Goal: Task Accomplishment & Management: Use online tool/utility

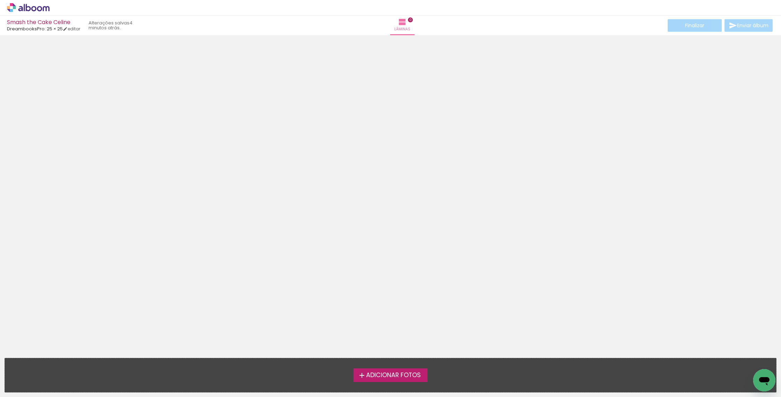
click at [392, 378] on span "Adicionar Fotos" at bounding box center [393, 375] width 55 height 6
click at [0, 0] on input "file" at bounding box center [0, 0] width 0 height 0
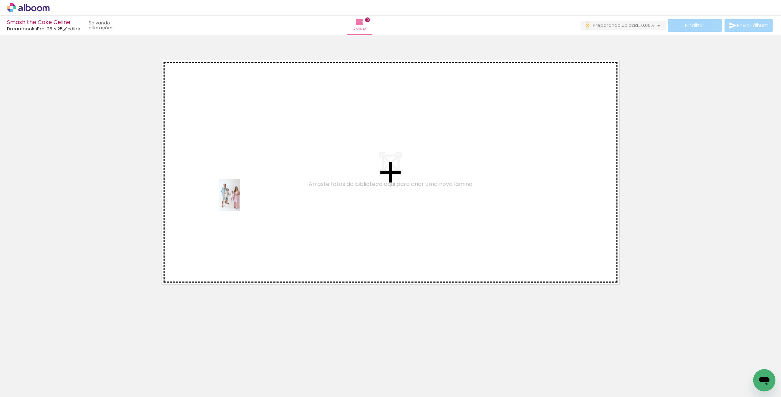
drag, startPoint x: 70, startPoint y: 376, endPoint x: 225, endPoint y: 219, distance: 220.4
click at [240, 200] on quentale-workspace at bounding box center [390, 198] width 781 height 397
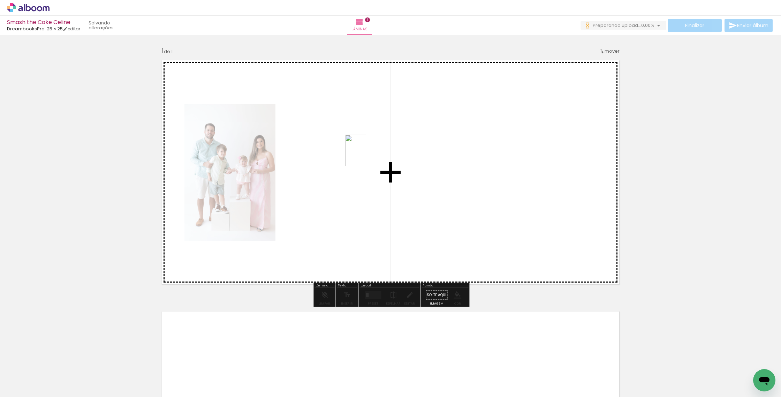
drag, startPoint x: 106, startPoint y: 378, endPoint x: 293, endPoint y: 241, distance: 231.7
click at [343, 182] on quentale-workspace at bounding box center [390, 198] width 781 height 397
drag, startPoint x: 151, startPoint y: 366, endPoint x: 432, endPoint y: 171, distance: 342.2
click at [432, 171] on quentale-workspace at bounding box center [390, 198] width 781 height 397
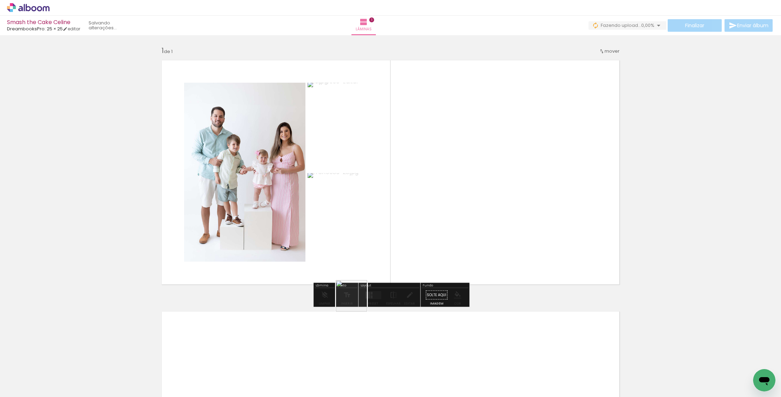
drag, startPoint x: 197, startPoint y: 369, endPoint x: 476, endPoint y: 201, distance: 325.1
click at [476, 201] on quentale-workspace at bounding box center [390, 198] width 781 height 397
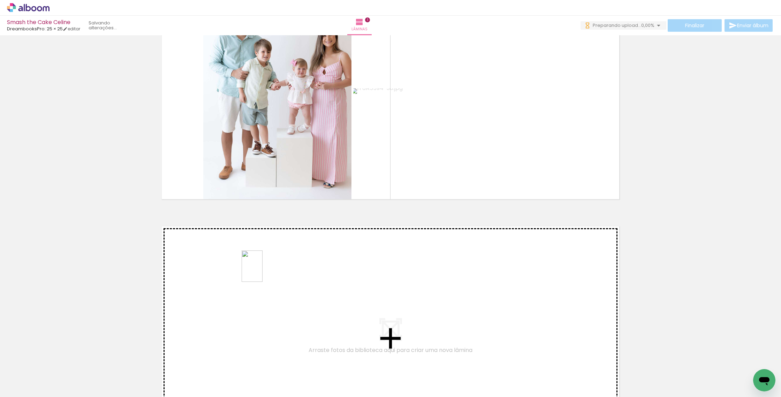
click at [264, 273] on quentale-workspace at bounding box center [390, 198] width 781 height 397
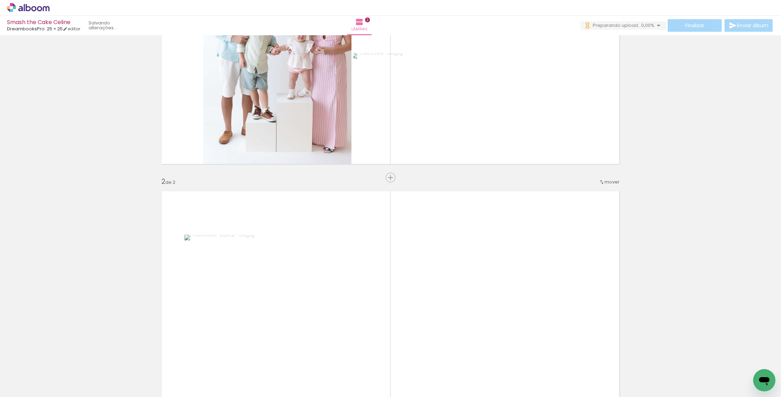
scroll to position [229, 0]
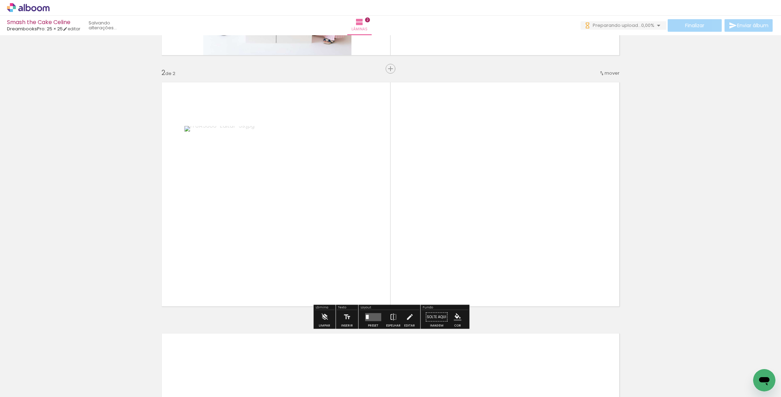
drag, startPoint x: 273, startPoint y: 368, endPoint x: 341, endPoint y: 269, distance: 120.1
click at [347, 243] on quentale-workspace at bounding box center [390, 198] width 781 height 397
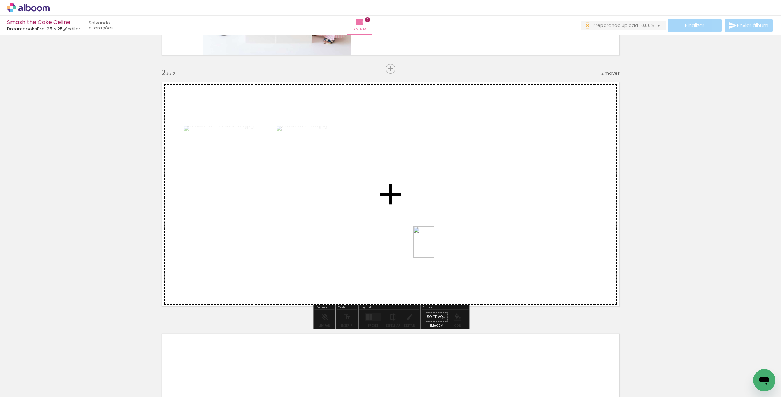
drag, startPoint x: 310, startPoint y: 375, endPoint x: 404, endPoint y: 296, distance: 123.0
click at [434, 245] on quentale-workspace at bounding box center [390, 198] width 781 height 397
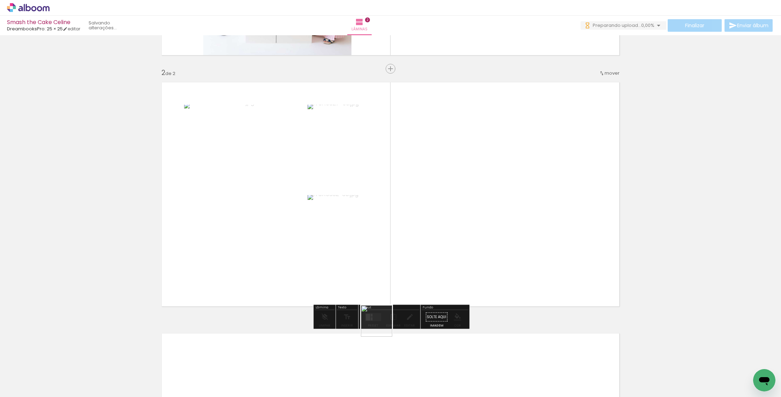
drag, startPoint x: 367, startPoint y: 361, endPoint x: 474, endPoint y: 164, distance: 224.5
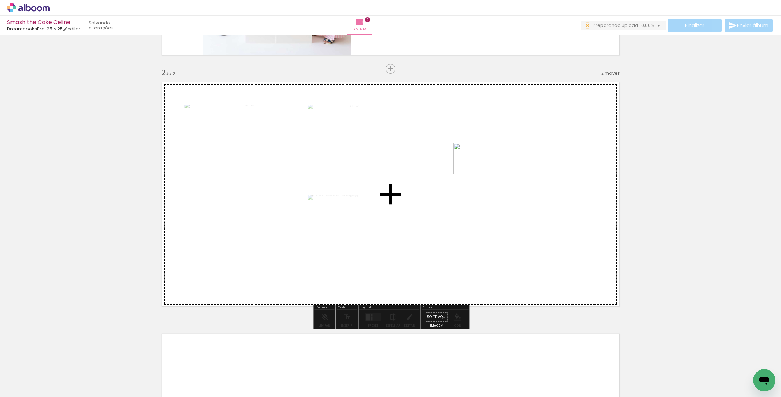
click at [474, 164] on quentale-workspace at bounding box center [390, 198] width 781 height 397
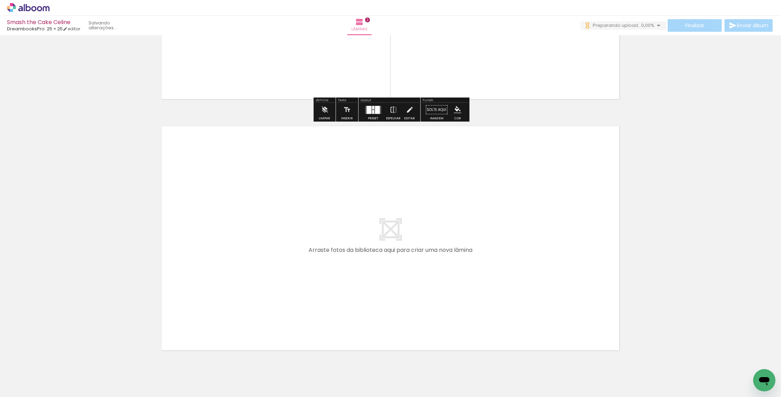
scroll to position [435, 0]
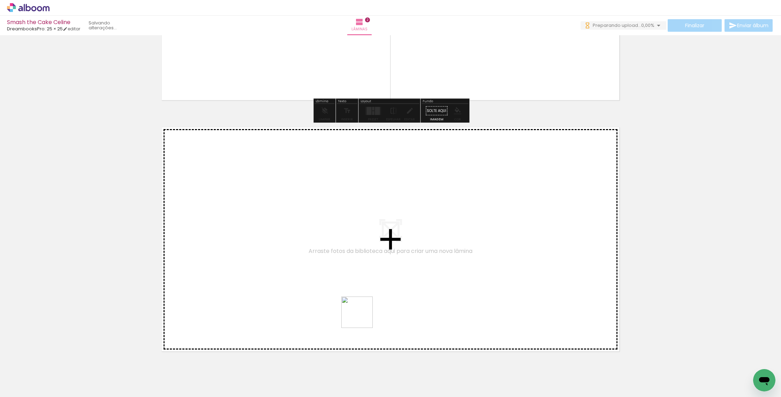
drag, startPoint x: 382, startPoint y: 371, endPoint x: 358, endPoint y: 310, distance: 65.6
click at [358, 310] on quentale-workspace at bounding box center [390, 198] width 781 height 397
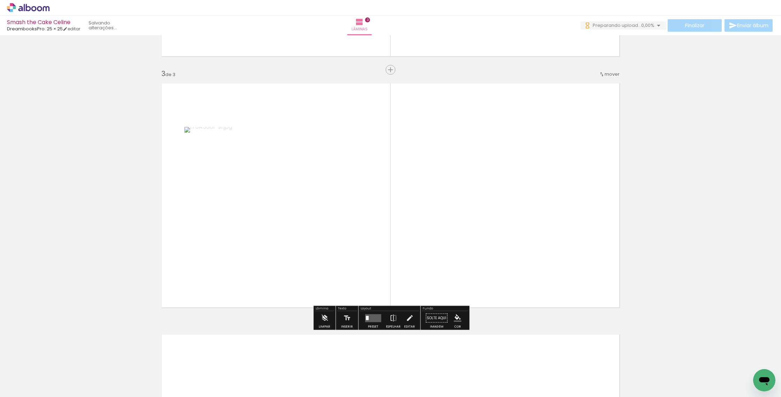
scroll to position [480, 0]
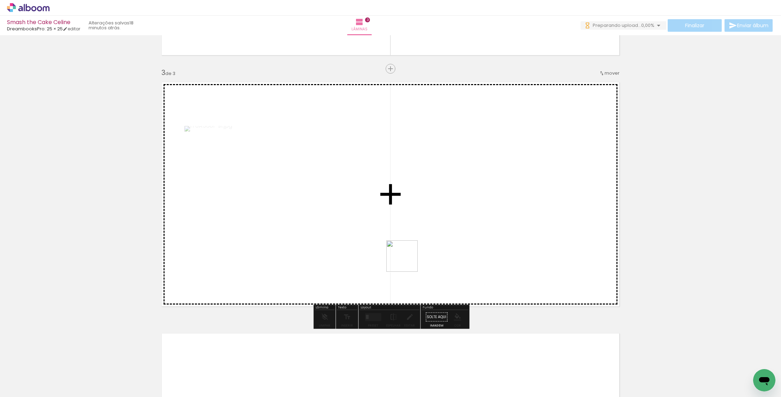
drag, startPoint x: 422, startPoint y: 385, endPoint x: 416, endPoint y: 281, distance: 104.1
click at [405, 249] on quentale-workspace at bounding box center [390, 198] width 781 height 397
drag, startPoint x: 463, startPoint y: 382, endPoint x: 507, endPoint y: 311, distance: 84.1
click at [491, 234] on quentale-workspace at bounding box center [390, 198] width 781 height 397
drag, startPoint x: 507, startPoint y: 377, endPoint x: 533, endPoint y: 260, distance: 119.6
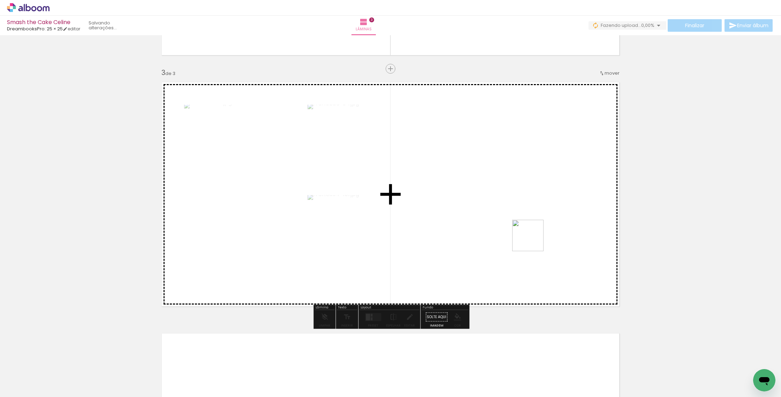
click at [533, 240] on quentale-workspace at bounding box center [390, 198] width 781 height 397
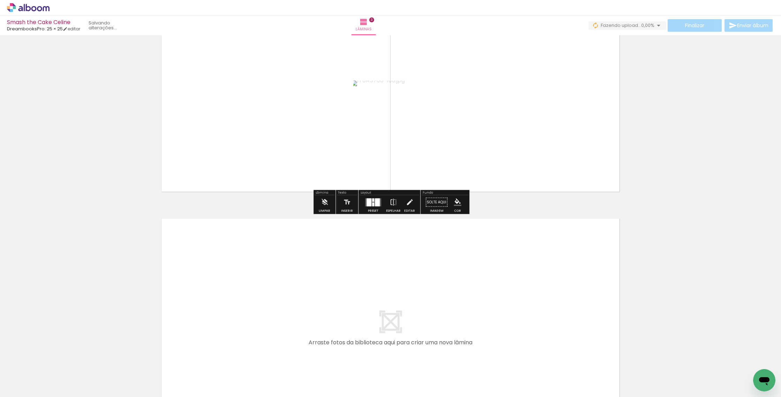
scroll to position [602, 0]
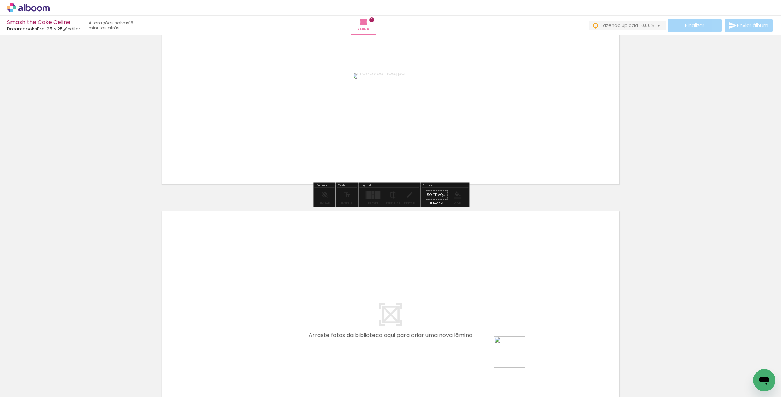
drag, startPoint x: 540, startPoint y: 379, endPoint x: 419, endPoint y: 298, distance: 146.1
click at [419, 298] on quentale-workspace at bounding box center [390, 198] width 781 height 397
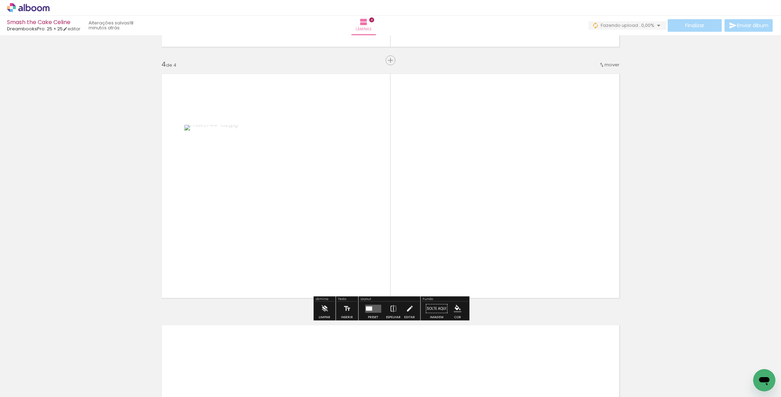
scroll to position [738, 0]
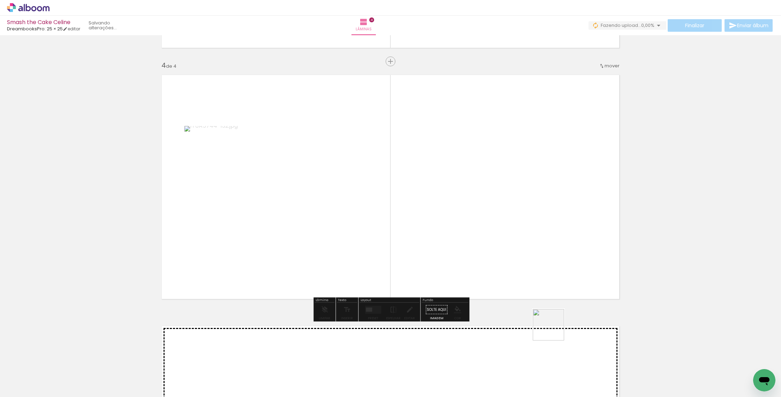
drag, startPoint x: 584, startPoint y: 372, endPoint x: 489, endPoint y: 250, distance: 154.2
click at [489, 250] on quentale-workspace at bounding box center [390, 198] width 781 height 397
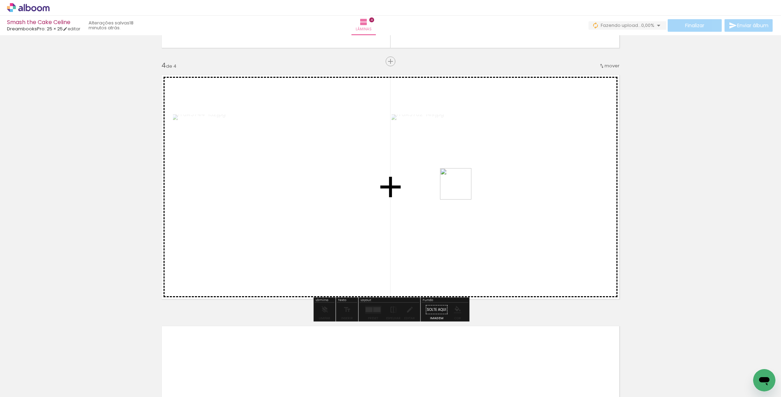
drag, startPoint x: 627, startPoint y: 373, endPoint x: 461, endPoint y: 189, distance: 248.3
click at [461, 189] on quentale-workspace at bounding box center [390, 198] width 781 height 397
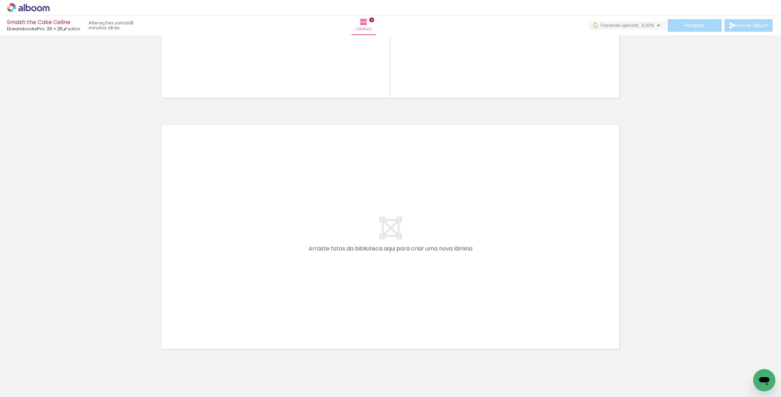
scroll to position [0, 348]
drag, startPoint x: 314, startPoint y: 372, endPoint x: 303, endPoint y: 246, distance: 126.0
click at [303, 246] on quentale-workspace at bounding box center [390, 198] width 781 height 397
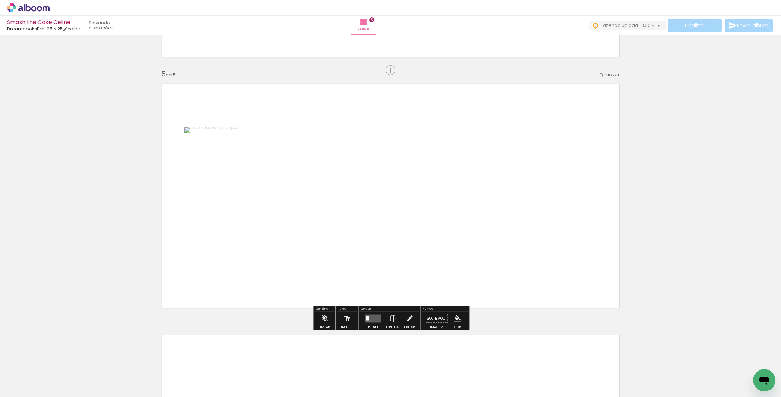
scroll to position [982, 0]
drag, startPoint x: 344, startPoint y: 375, endPoint x: 396, endPoint y: 279, distance: 108.9
click at [359, 213] on quentale-workspace at bounding box center [390, 198] width 781 height 397
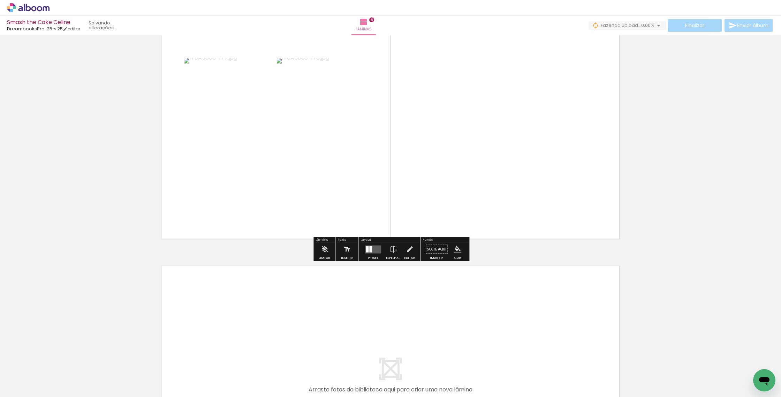
scroll to position [1064, 0]
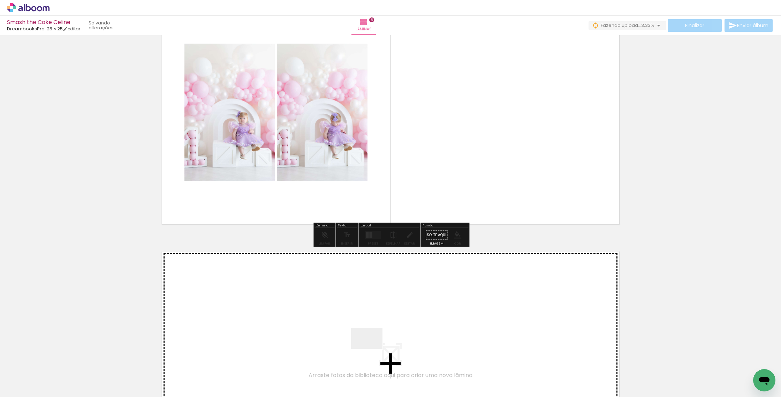
drag, startPoint x: 388, startPoint y: 374, endPoint x: 392, endPoint y: 360, distance: 13.8
click at [342, 310] on quentale-workspace at bounding box center [390, 198] width 781 height 397
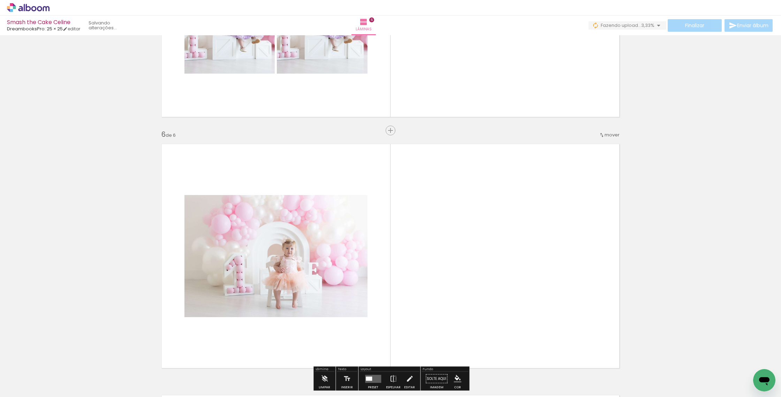
scroll to position [1233, 0]
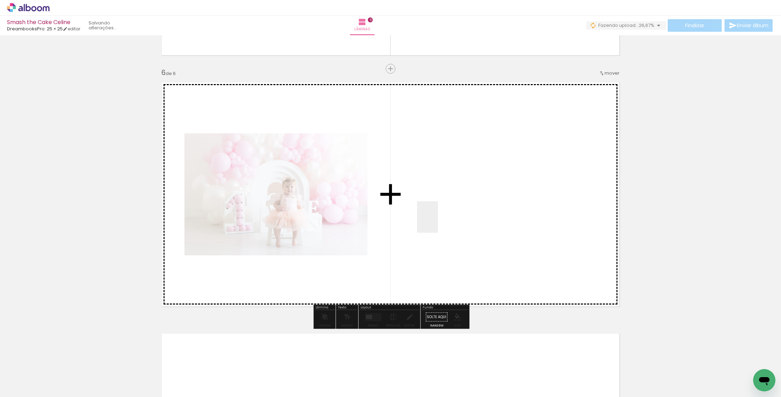
drag, startPoint x: 431, startPoint y: 377, endPoint x: 458, endPoint y: 333, distance: 51.4
click at [438, 222] on quentale-workspace at bounding box center [390, 198] width 781 height 397
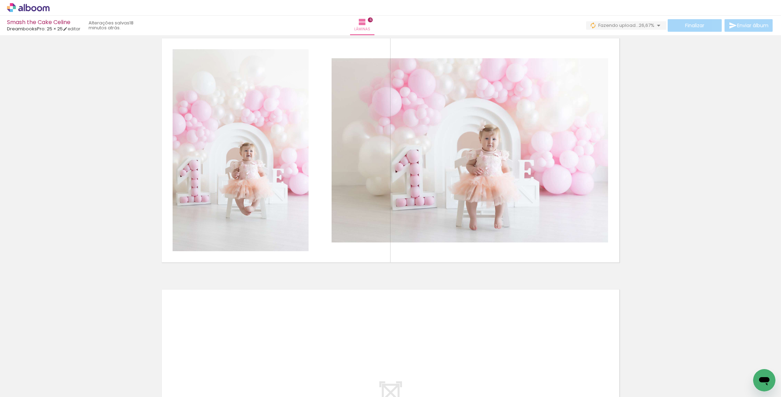
scroll to position [1269, 0]
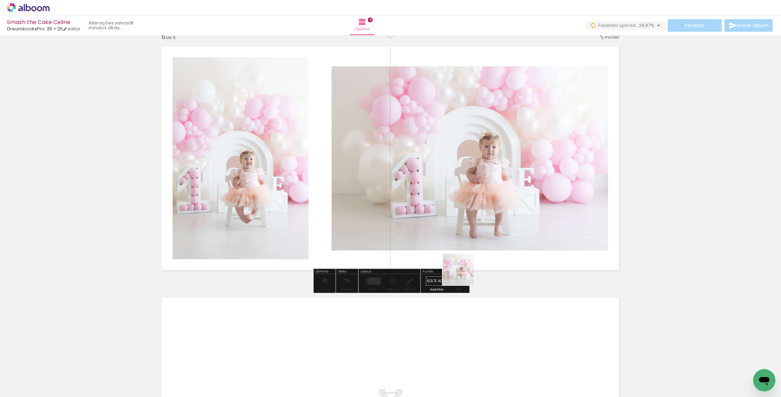
drag, startPoint x: 472, startPoint y: 380, endPoint x: 485, endPoint y: 318, distance: 63.4
click at [445, 206] on quentale-workspace at bounding box center [390, 198] width 781 height 397
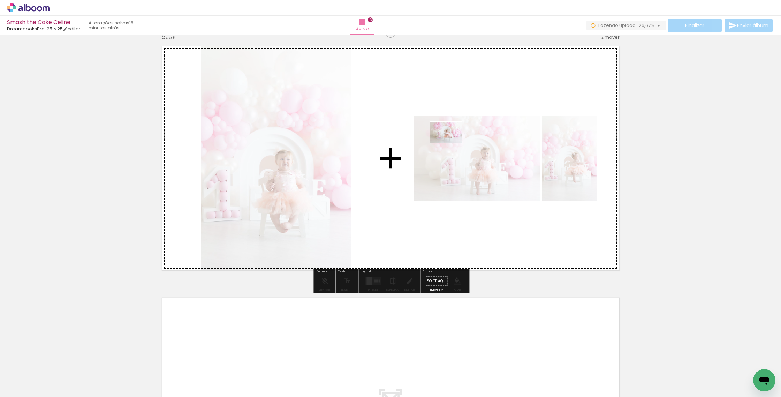
drag, startPoint x: 506, startPoint y: 372, endPoint x: 534, endPoint y: 326, distance: 53.8
click at [452, 148] on quentale-workspace at bounding box center [390, 198] width 781 height 397
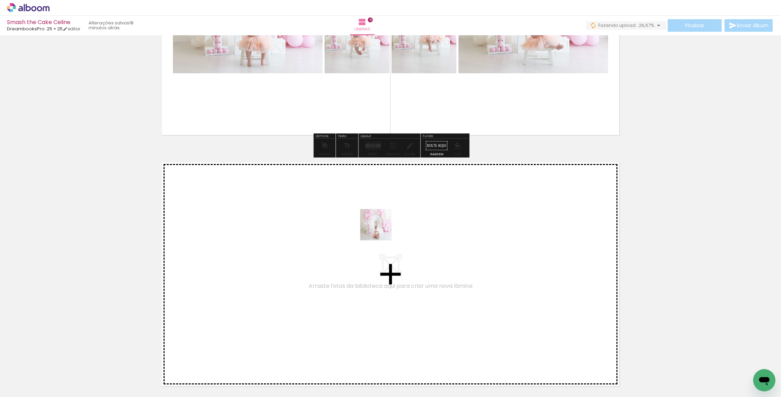
click at [383, 235] on quentale-workspace at bounding box center [390, 198] width 781 height 397
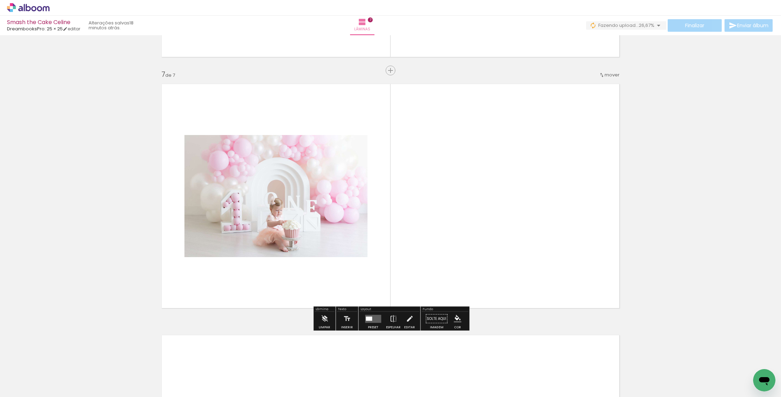
scroll to position [1484, 0]
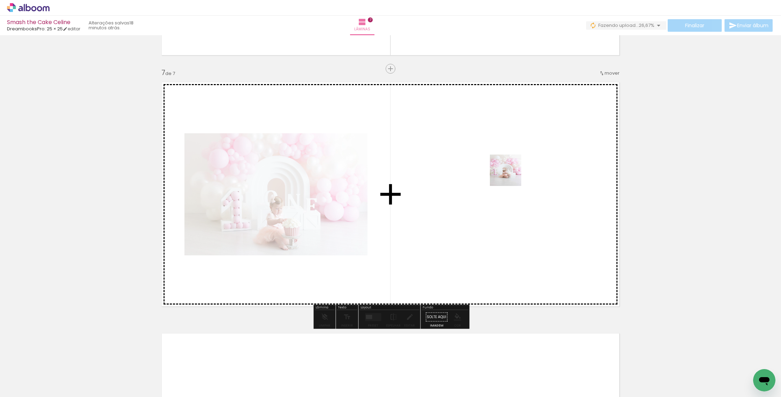
drag, startPoint x: 579, startPoint y: 357, endPoint x: 595, endPoint y: 294, distance: 64.4
click at [499, 144] on quentale-workspace at bounding box center [390, 198] width 781 height 397
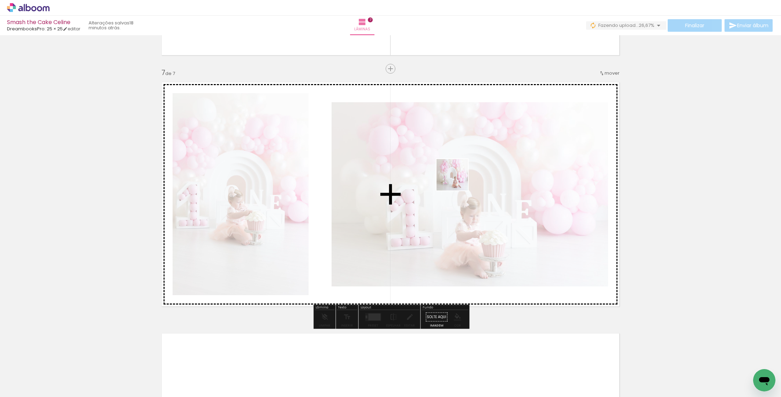
drag, startPoint x: 631, startPoint y: 379, endPoint x: 447, endPoint y: 170, distance: 278.1
click at [447, 170] on quentale-workspace at bounding box center [390, 198] width 781 height 397
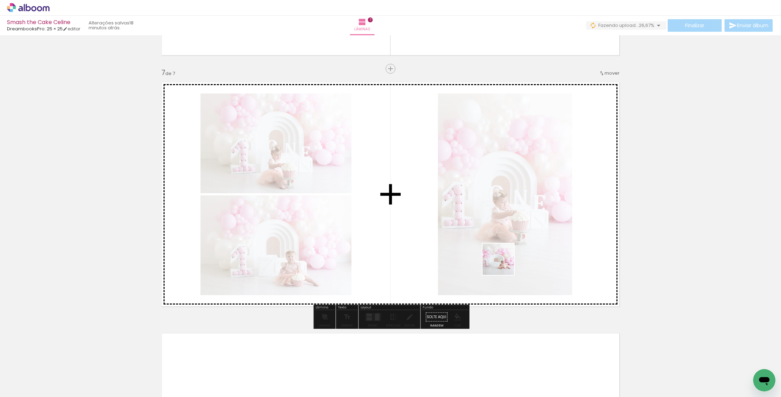
drag, startPoint x: 667, startPoint y: 379, endPoint x: 590, endPoint y: 321, distance: 95.9
click at [425, 197] on quentale-workspace at bounding box center [390, 198] width 781 height 397
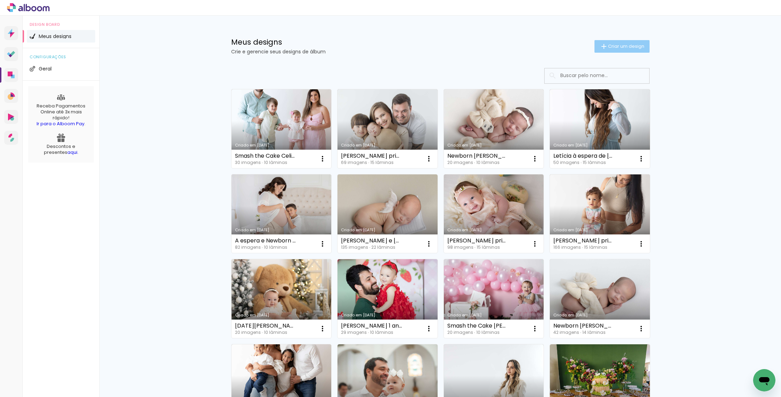
click at [629, 47] on span "Criar um design" at bounding box center [626, 46] width 36 height 5
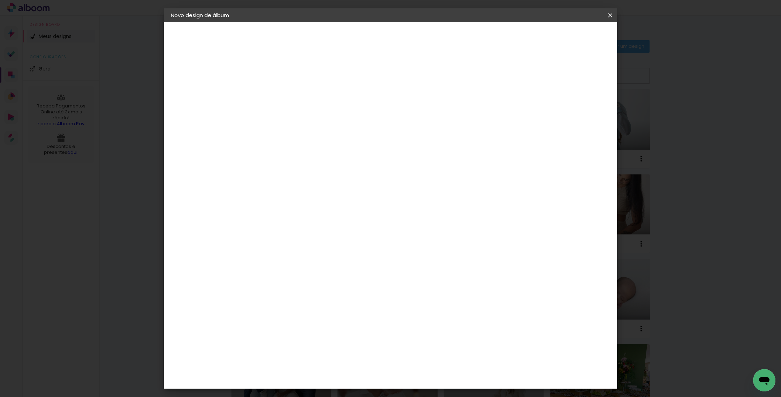
click at [285, 94] on input at bounding box center [285, 93] width 0 height 11
type input "Smash Maria Cecília"
type paper-input "Smash Maria Cecília"
click at [0, 0] on slot "Avançar" at bounding box center [0, 0] width 0 height 0
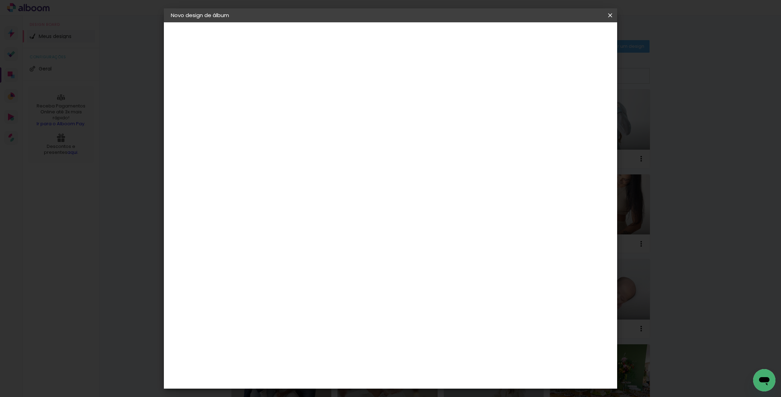
click at [326, 313] on div "DreambooksPro" at bounding box center [302, 316] width 45 height 6
click at [0, 0] on slot "Avançar" at bounding box center [0, 0] width 0 height 0
click at [312, 117] on input "text" at bounding box center [298, 121] width 27 height 11
drag, startPoint x: 391, startPoint y: 114, endPoint x: 392, endPoint y: 121, distance: 7.1
click at [0, 0] on slot "Álbum" at bounding box center [0, 0] width 0 height 0
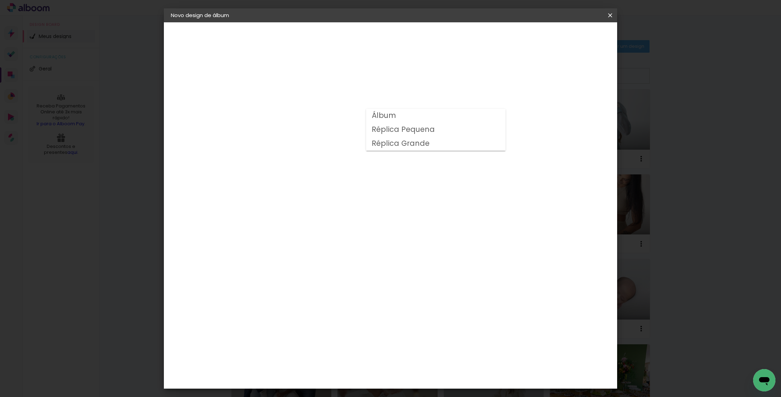
type input "Álbum"
click at [361, 34] on paper-button "Voltar" at bounding box center [347, 37] width 28 height 12
click at [610, 17] on iron-icon at bounding box center [610, 15] width 8 height 7
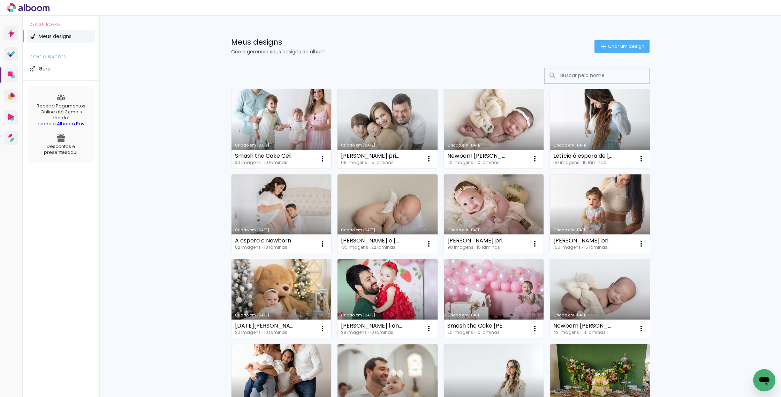
click at [276, 131] on link "Criado em [DATE]" at bounding box center [281, 128] width 100 height 79
click at [638, 46] on span "Criar um design" at bounding box center [626, 46] width 36 height 5
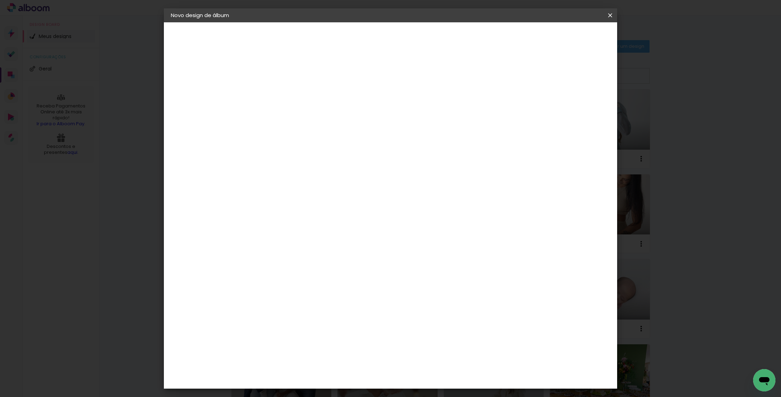
click at [285, 98] on input at bounding box center [285, 93] width 0 height 11
type input "Smash the Cake [PERSON_NAME]"
type paper-input "Smash the Cake [PERSON_NAME]"
click at [0, 0] on slot "Avançar" at bounding box center [0, 0] width 0 height 0
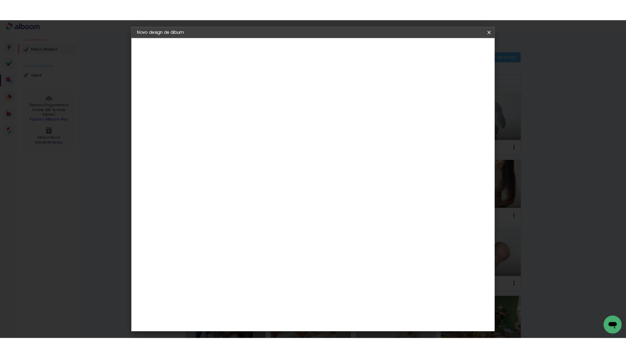
scroll to position [272, 0]
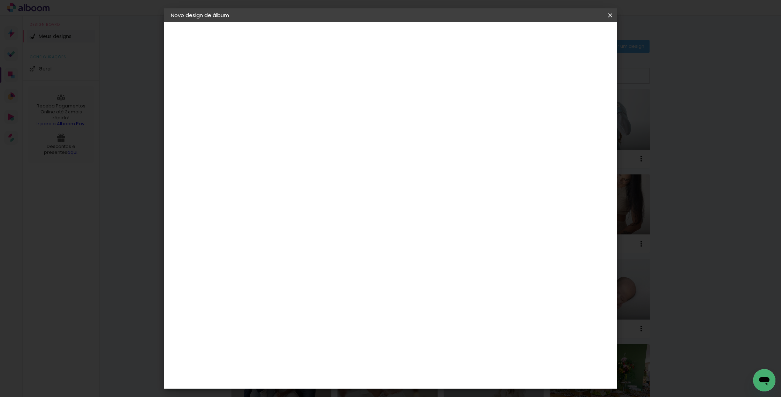
click at [326, 373] on div "DreambooksPro" at bounding box center [302, 376] width 45 height 6
click at [0, 0] on slot "Avançar" at bounding box center [0, 0] width 0 height 0
click at [323, 122] on paper-input-container "Linha" at bounding box center [302, 122] width 40 height 18
click at [398, 123] on paper-item "Réplica Pequena" at bounding box center [435, 130] width 139 height 14
click at [370, 113] on input "Réplica Pequena" at bounding box center [327, 114] width 85 height 11
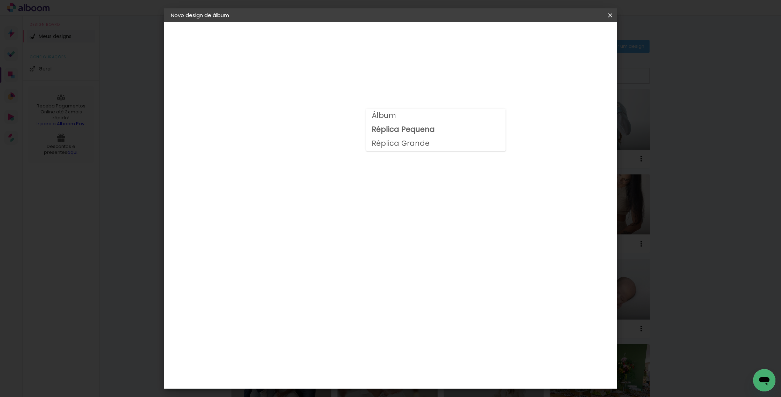
click at [0, 0] on slot "Álbum" at bounding box center [0, 0] width 0 height 0
type input "Álbum"
click at [332, 317] on span "25 × 25" at bounding box center [315, 324] width 32 height 14
click at [398, 33] on paper-button "Avançar" at bounding box center [381, 37] width 34 height 12
click at [577, 31] on paper-button "Iniciar design" at bounding box center [556, 37] width 46 height 12
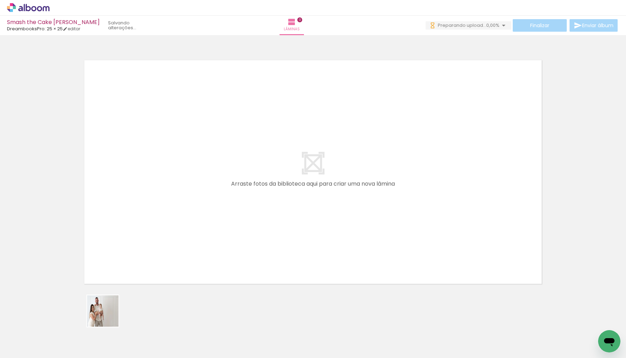
drag, startPoint x: 74, startPoint y: 334, endPoint x: 218, endPoint y: 230, distance: 177.8
click at [238, 197] on quentale-workspace at bounding box center [313, 179] width 626 height 358
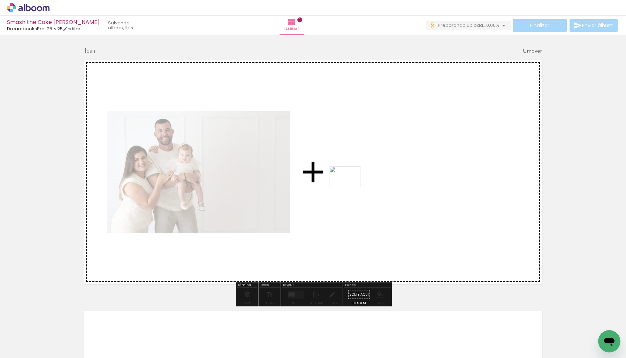
click at [350, 185] on quentale-workspace at bounding box center [313, 179] width 626 height 358
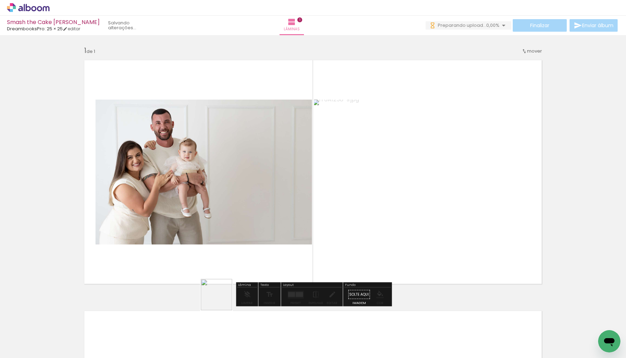
drag, startPoint x: 148, startPoint y: 343, endPoint x: 250, endPoint y: 263, distance: 129.6
click at [274, 216] on quentale-workspace at bounding box center [313, 179] width 626 height 358
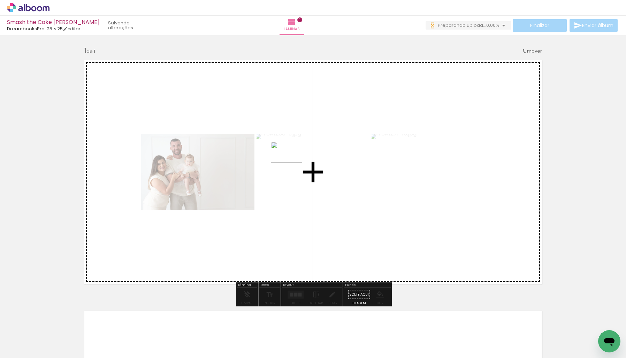
drag, startPoint x: 191, startPoint y: 331, endPoint x: 292, endPoint y: 163, distance: 195.5
click at [292, 163] on quentale-workspace at bounding box center [313, 179] width 626 height 358
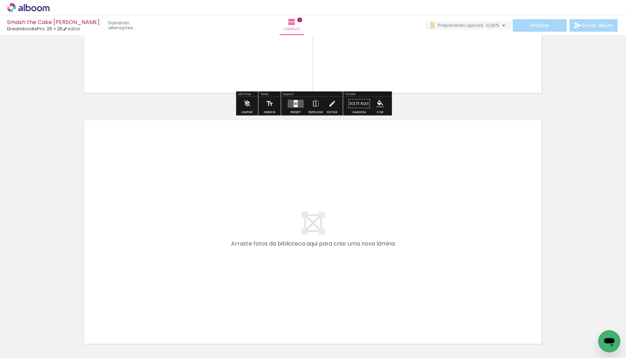
scroll to position [202, 0]
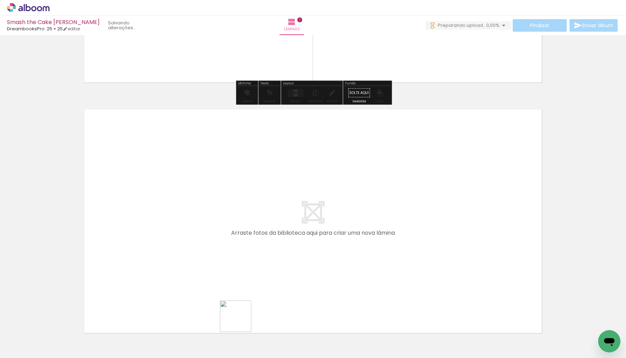
click at [239, 205] on quentale-workspace at bounding box center [313, 179] width 626 height 358
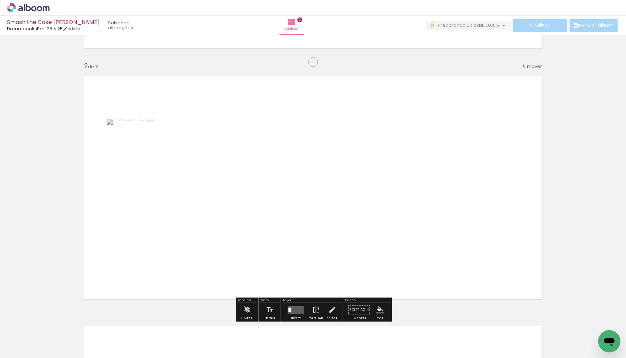
scroll to position [248, 0]
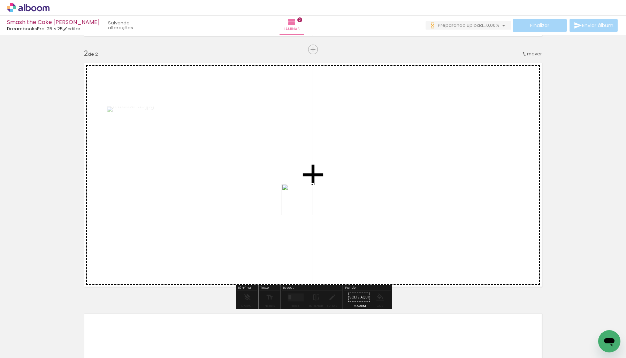
drag, startPoint x: 273, startPoint y: 341, endPoint x: 306, endPoint y: 152, distance: 191.7
click at [306, 152] on quentale-workspace at bounding box center [313, 179] width 626 height 358
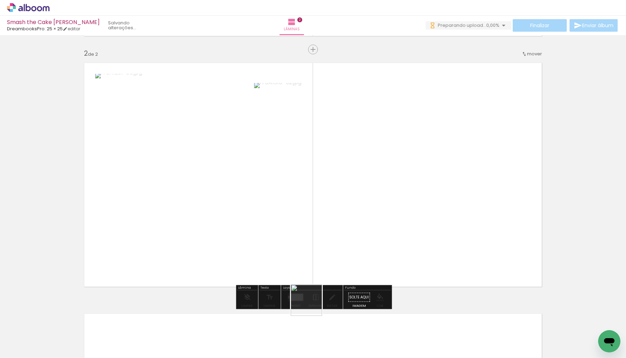
drag, startPoint x: 312, startPoint y: 338, endPoint x: 328, endPoint y: 259, distance: 80.7
click at [308, 175] on quentale-workspace at bounding box center [313, 179] width 626 height 358
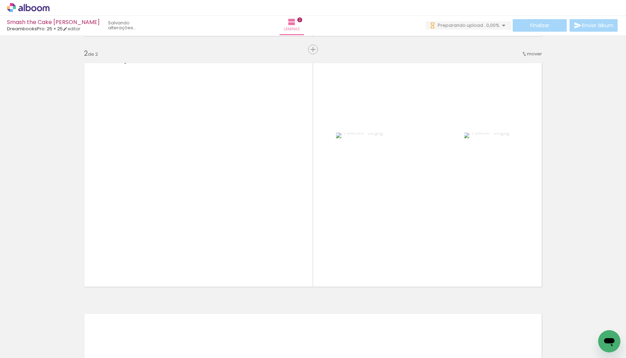
click at [345, 341] on div at bounding box center [343, 335] width 23 height 35
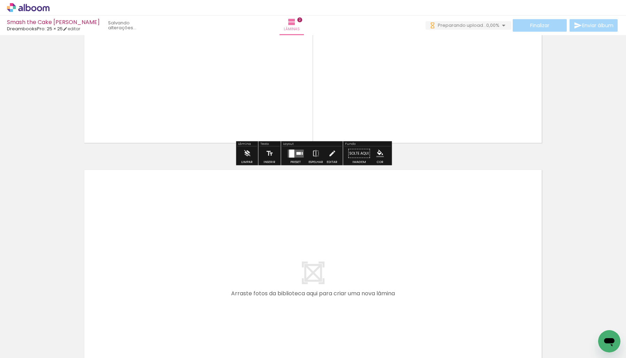
scroll to position [394, 0]
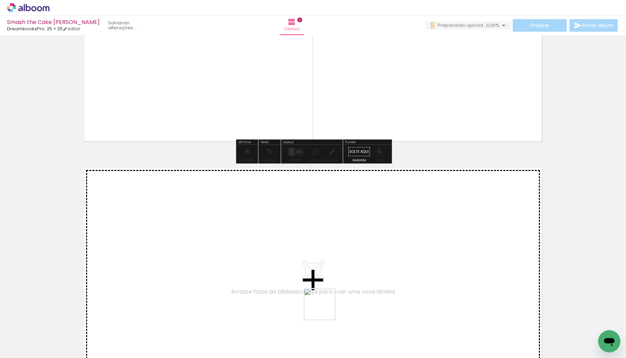
drag, startPoint x: 341, startPoint y: 346, endPoint x: 368, endPoint y: 351, distance: 27.0
click at [294, 245] on quentale-workspace at bounding box center [313, 179] width 626 height 358
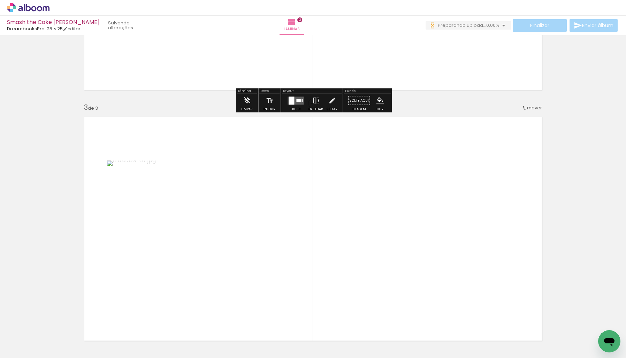
scroll to position [499, 0]
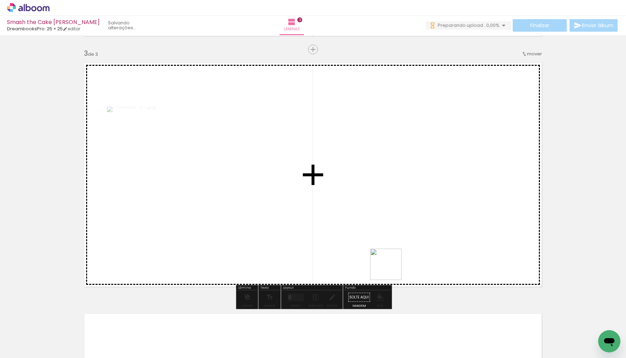
drag, startPoint x: 386, startPoint y: 336, endPoint x: 411, endPoint y: 314, distance: 33.1
click at [386, 209] on quentale-workspace at bounding box center [313, 179] width 626 height 358
drag, startPoint x: 424, startPoint y: 339, endPoint x: 428, endPoint y: 178, distance: 161.1
click at [428, 178] on quentale-workspace at bounding box center [313, 179] width 626 height 358
drag, startPoint x: 459, startPoint y: 329, endPoint x: 490, endPoint y: 284, distance: 55.0
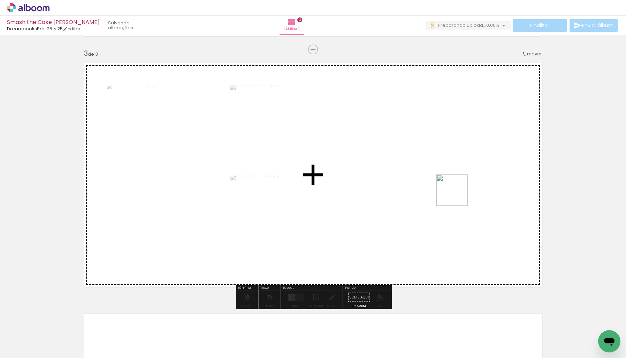
click at [457, 196] on quentale-workspace at bounding box center [313, 179] width 626 height 358
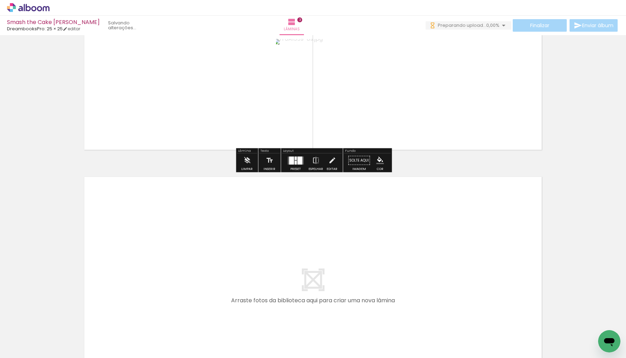
scroll to position [639, 0]
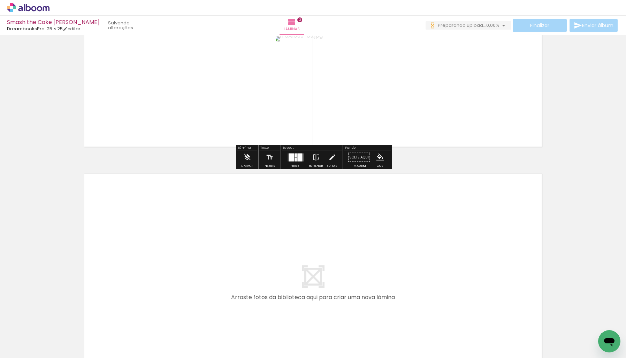
drag, startPoint x: 505, startPoint y: 335, endPoint x: 286, endPoint y: 249, distance: 235.6
click at [286, 249] on quentale-workspace at bounding box center [313, 179] width 626 height 358
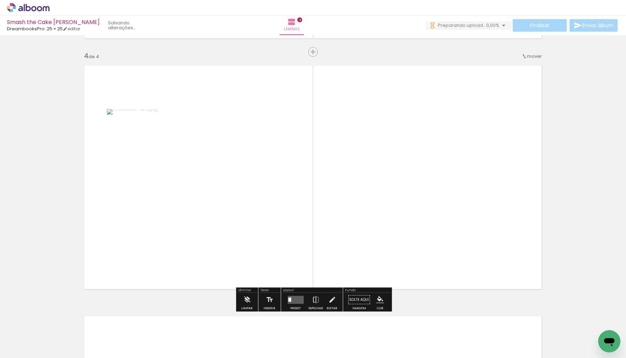
scroll to position [750, 0]
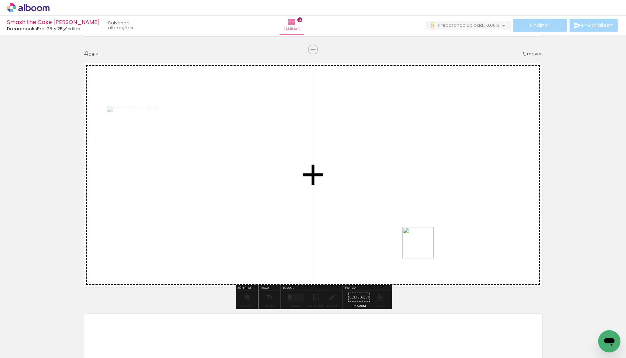
click at [353, 203] on quentale-workspace at bounding box center [313, 179] width 626 height 358
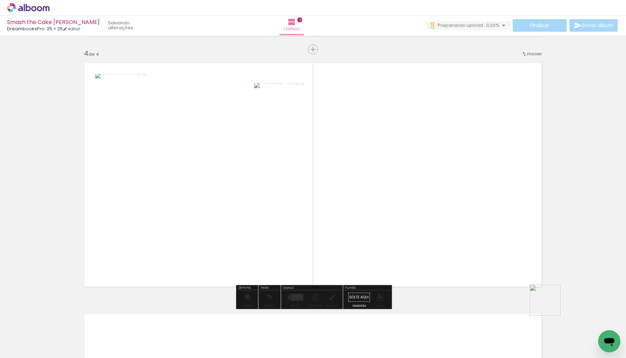
drag, startPoint x: 577, startPoint y: 333, endPoint x: 489, endPoint y: 255, distance: 117.5
click at [360, 184] on quentale-workspace at bounding box center [313, 179] width 626 height 358
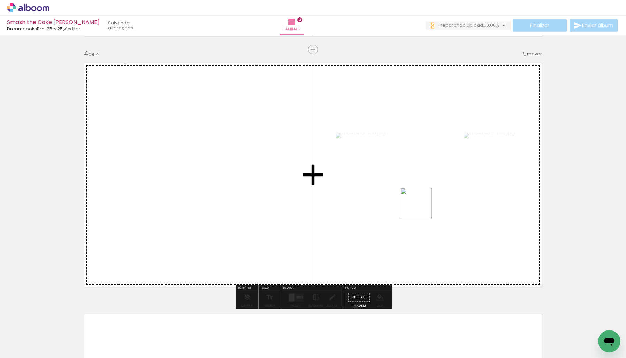
drag, startPoint x: 618, startPoint y: 325, endPoint x: 481, endPoint y: 270, distance: 147.5
click at [415, 204] on quentale-workspace at bounding box center [313, 179] width 626 height 358
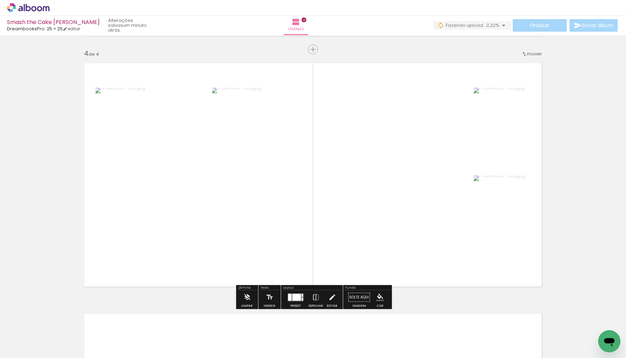
scroll to position [0, 282]
drag, startPoint x: 381, startPoint y: 331, endPoint x: 390, endPoint y: 342, distance: 14.1
click at [385, 342] on div at bounding box center [373, 335] width 23 height 35
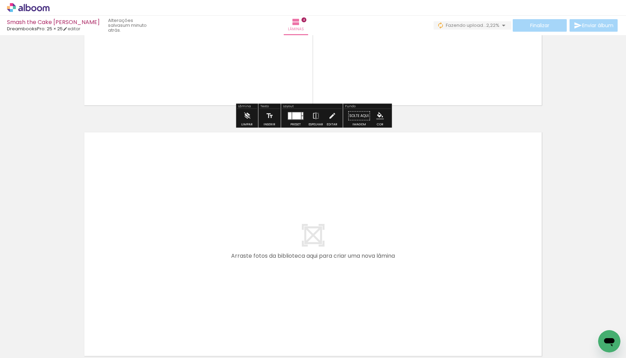
scroll to position [946, 0]
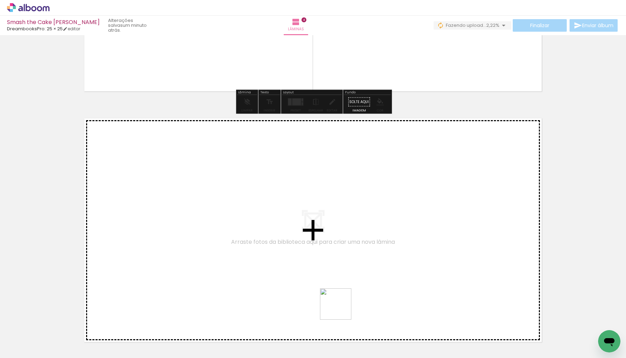
drag, startPoint x: 361, startPoint y: 323, endPoint x: 241, endPoint y: 248, distance: 141.5
click at [241, 248] on quentale-workspace at bounding box center [313, 179] width 626 height 358
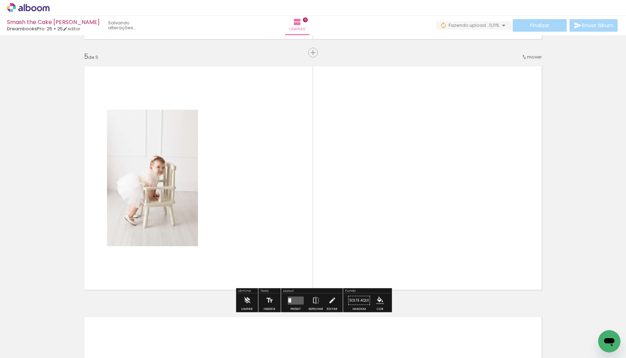
scroll to position [1001, 0]
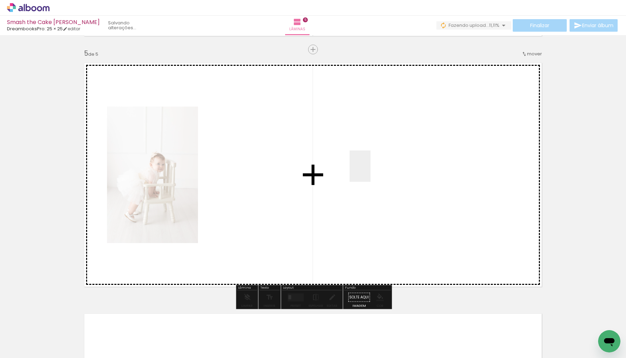
drag, startPoint x: 411, startPoint y: 334, endPoint x: 476, endPoint y: 327, distance: 64.9
click at [370, 170] on quentale-workspace at bounding box center [313, 179] width 626 height 358
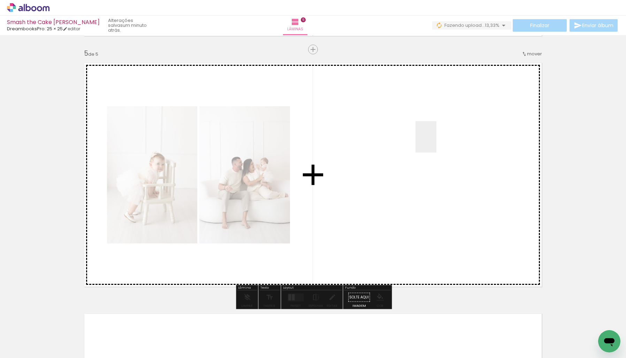
drag, startPoint x: 454, startPoint y: 336, endPoint x: 471, endPoint y: 252, distance: 85.9
click at [436, 141] on quentale-workspace at bounding box center [313, 179] width 626 height 358
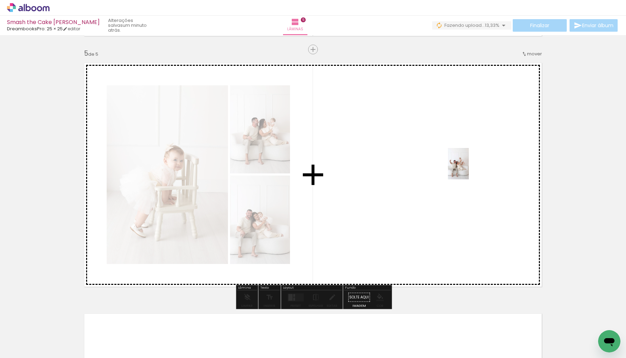
drag, startPoint x: 489, startPoint y: 341, endPoint x: 469, endPoint y: 169, distance: 173.1
click at [469, 169] on quentale-workspace at bounding box center [313, 179] width 626 height 358
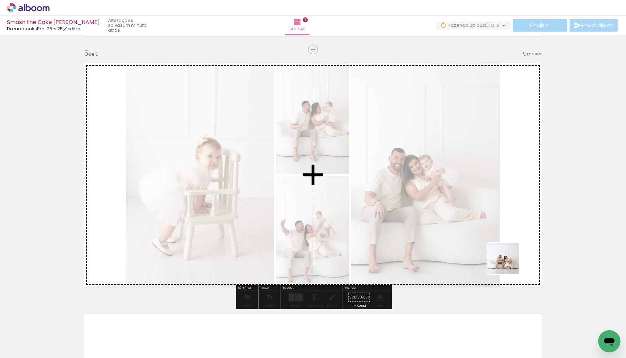
drag, startPoint x: 534, startPoint y: 336, endPoint x: 477, endPoint y: 202, distance: 145.3
click at [473, 185] on quentale-workspace at bounding box center [313, 179] width 626 height 358
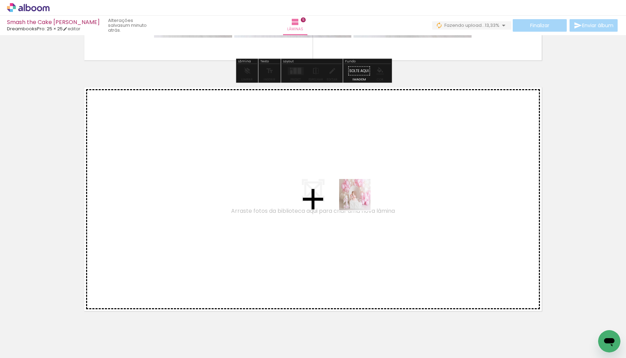
click at [297, 149] on quentale-workspace at bounding box center [313, 179] width 626 height 358
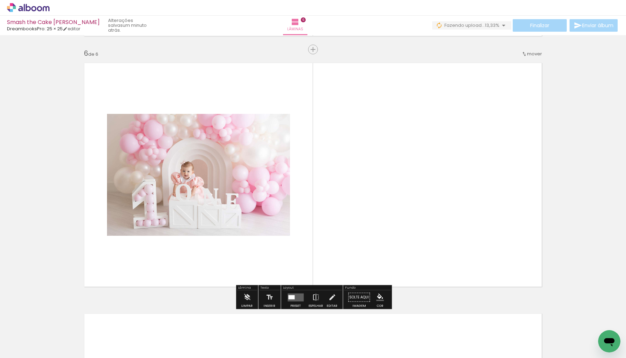
scroll to position [0, 690]
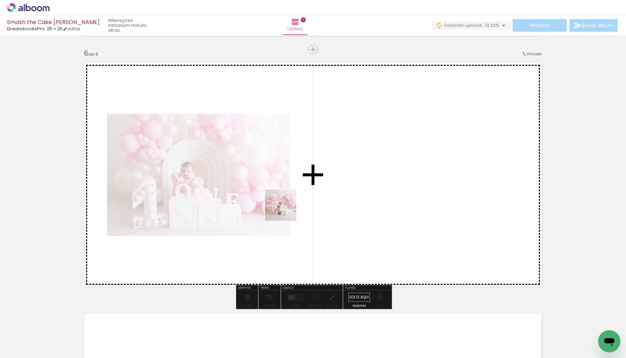
drag, startPoint x: 207, startPoint y: 342, endPoint x: 313, endPoint y: 311, distance: 110.6
click at [287, 207] on quentale-workspace at bounding box center [313, 179] width 626 height 358
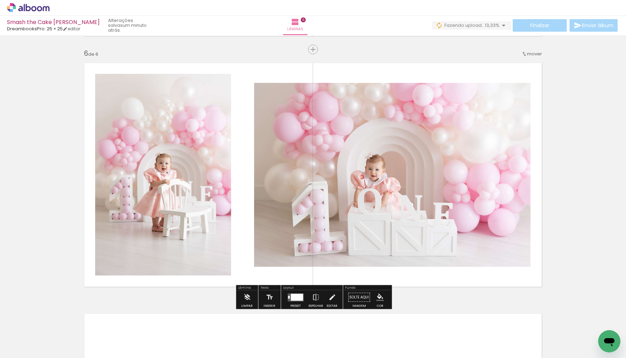
drag, startPoint x: 249, startPoint y: 340, endPoint x: 312, endPoint y: 315, distance: 67.5
click at [284, 222] on quentale-workspace at bounding box center [313, 179] width 626 height 358
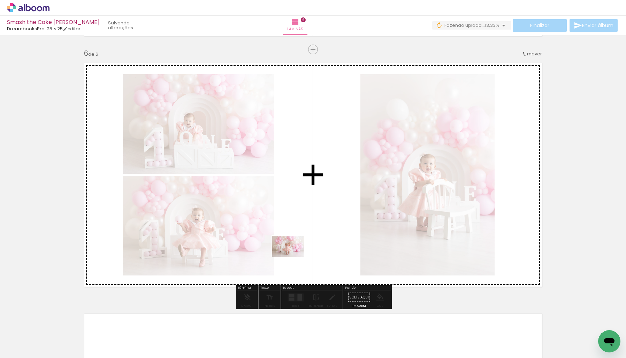
drag, startPoint x: 285, startPoint y: 343, endPoint x: 311, endPoint y: 284, distance: 64.5
click at [293, 257] on quentale-workspace at bounding box center [313, 179] width 626 height 358
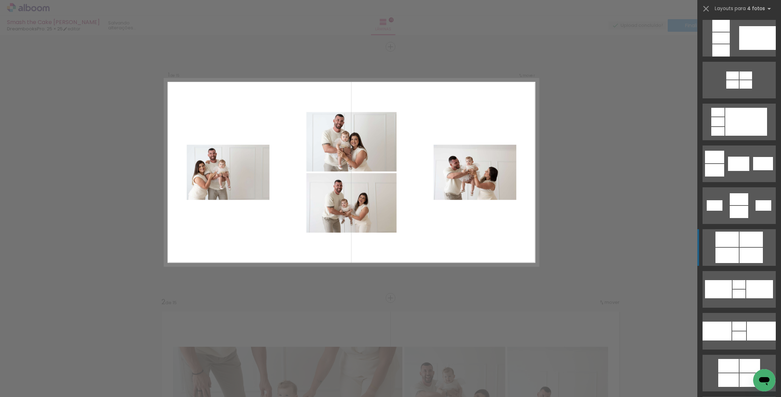
scroll to position [1090, 0]
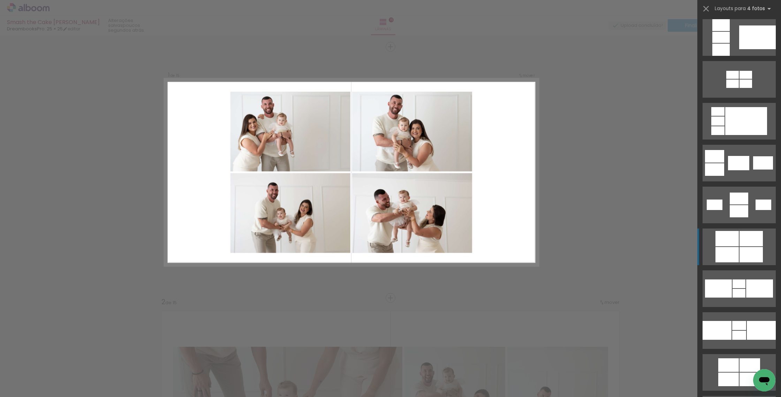
click at [740, 256] on div at bounding box center [750, 254] width 23 height 15
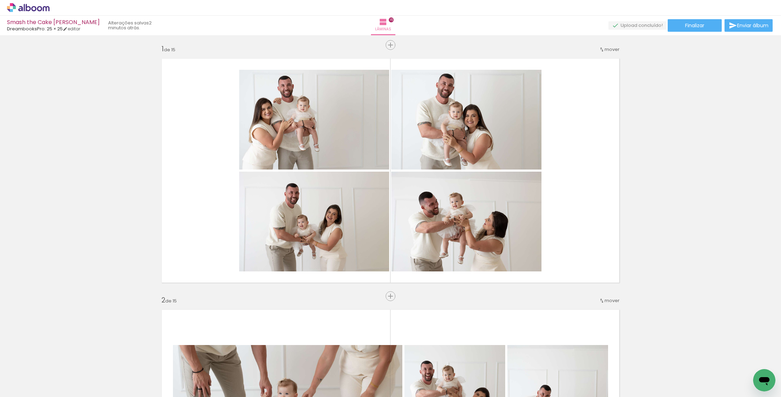
scroll to position [0, 0]
